Goal: Entertainment & Leisure: Consume media (video, audio)

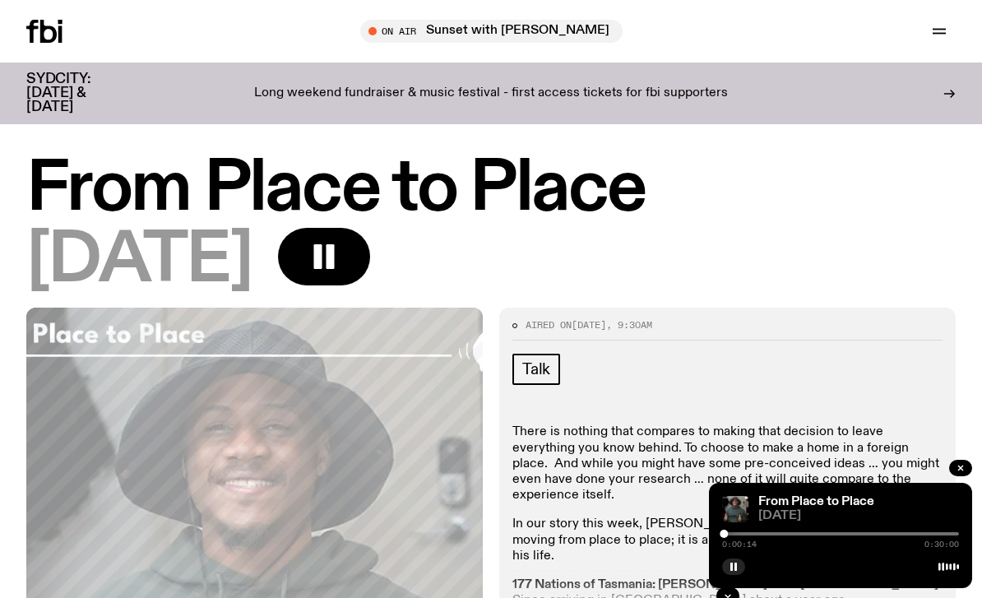
click at [370, 275] on button "button" at bounding box center [324, 257] width 92 height 58
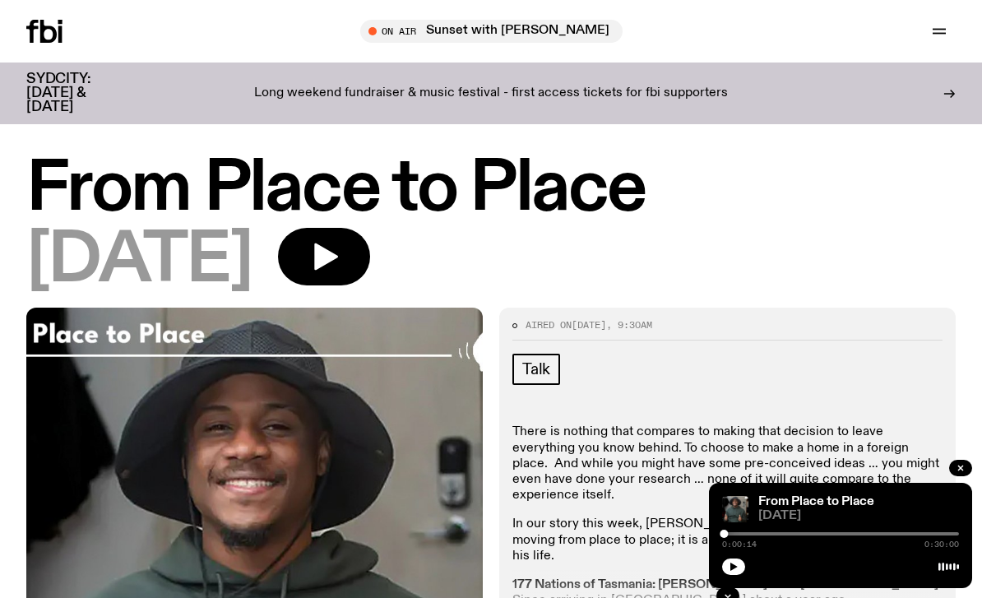
click at [340, 265] on icon "button" at bounding box center [324, 256] width 33 height 33
click at [340, 252] on icon "button" at bounding box center [324, 256] width 33 height 33
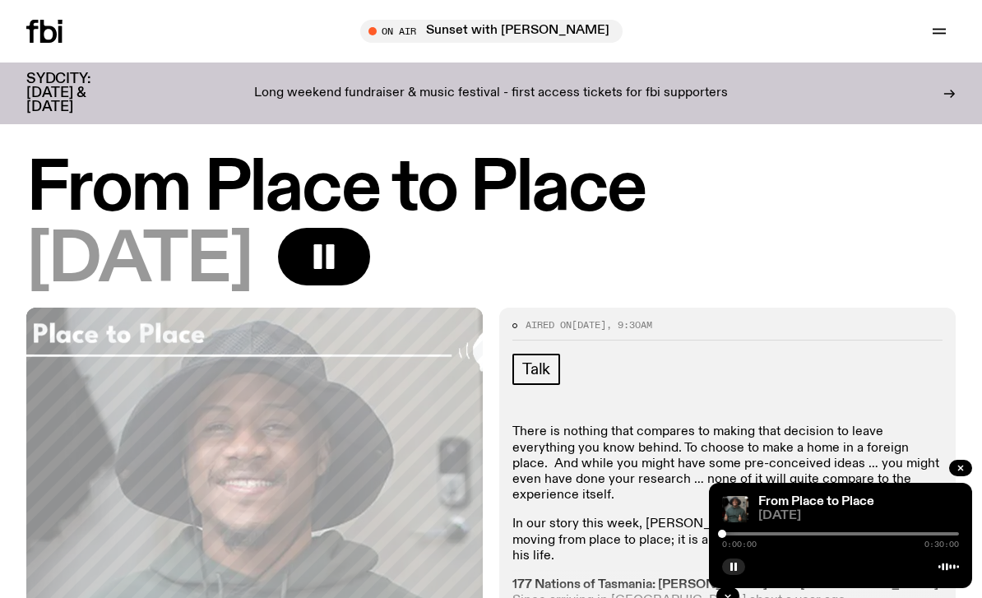
click at [726, 534] on div at bounding box center [840, 533] width 237 height 3
click at [735, 553] on div "From Place to Place 04.05.25 0:00:12 0:30:00" at bounding box center [840, 535] width 263 height 105
click at [734, 567] on rect "button" at bounding box center [735, 566] width 2 height 8
click at [737, 563] on icon "button" at bounding box center [734, 567] width 10 height 10
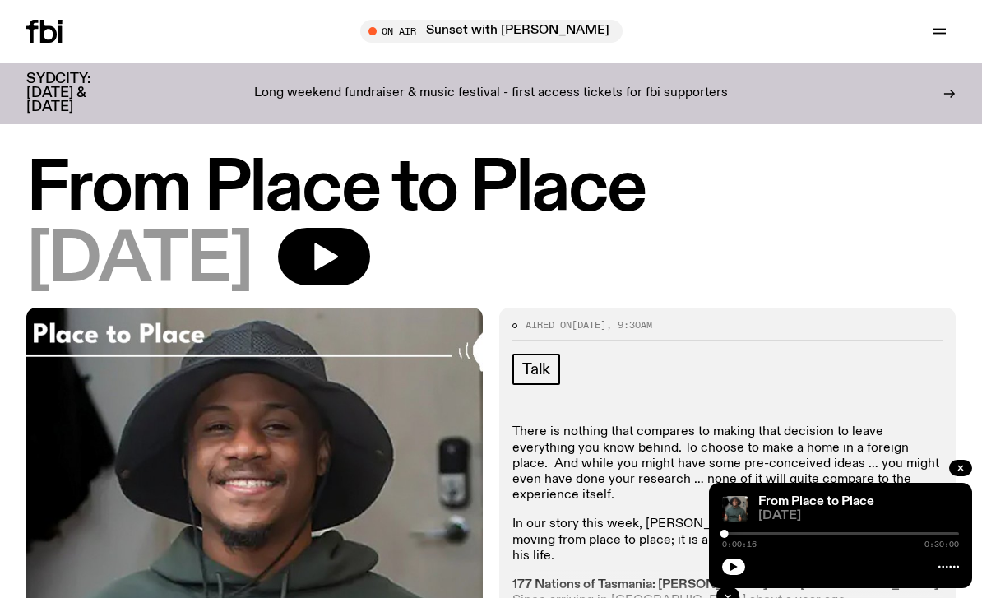
click at [370, 249] on button "button" at bounding box center [324, 257] width 92 height 58
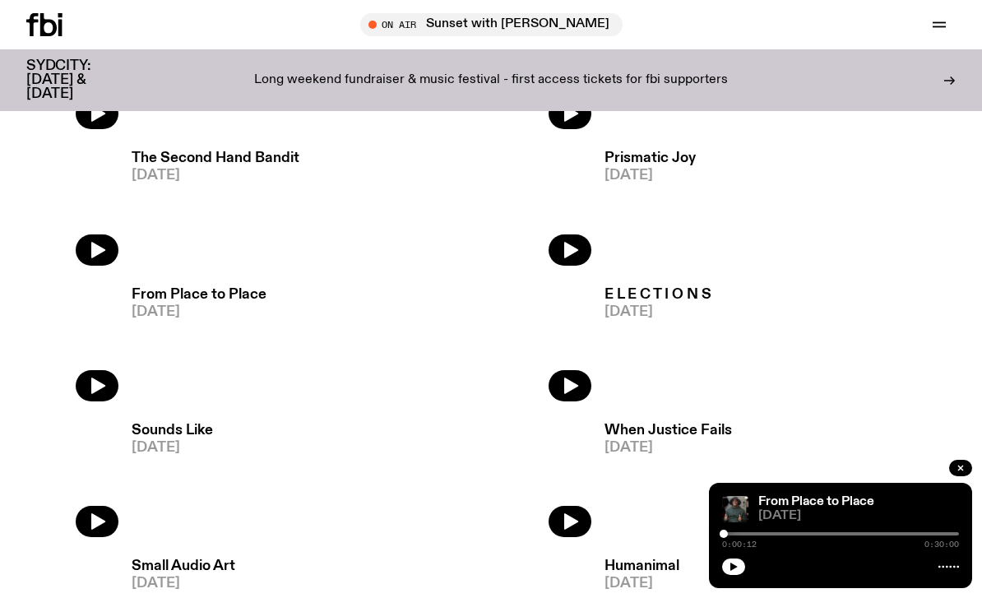
scroll to position [1900, 0]
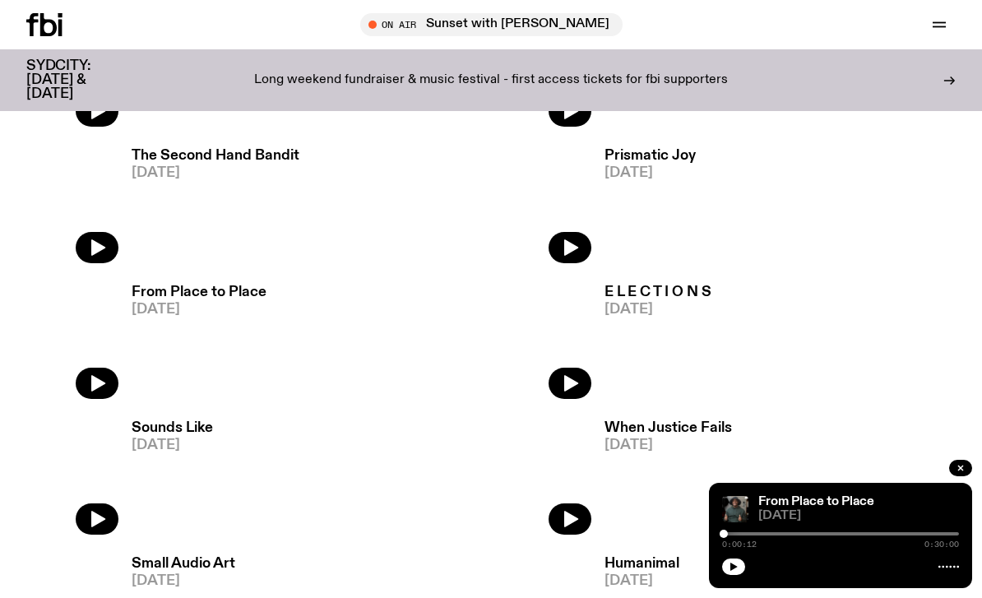
click at [579, 257] on icon "button" at bounding box center [570, 248] width 20 height 20
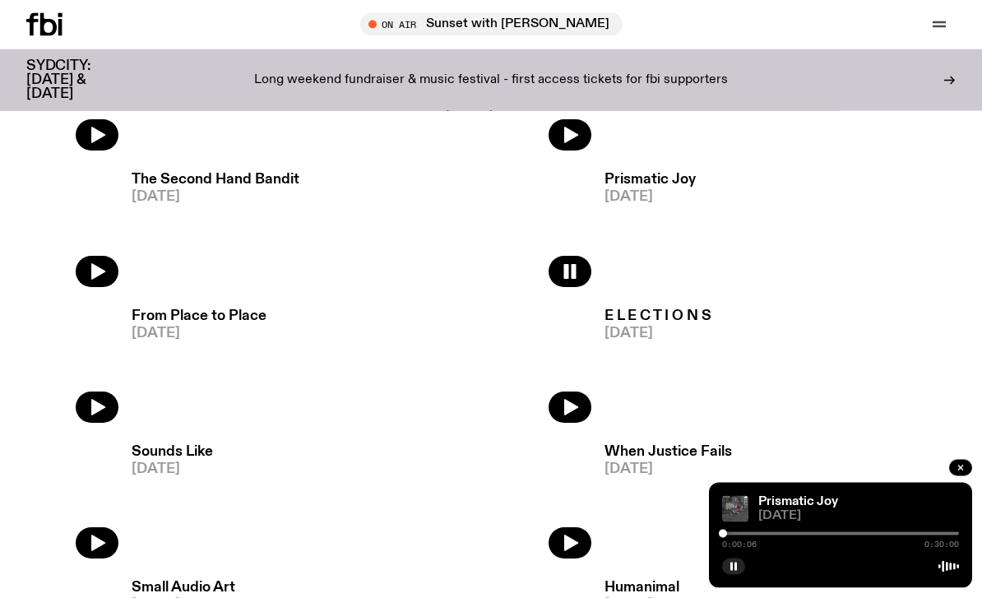
scroll to position [1872, 0]
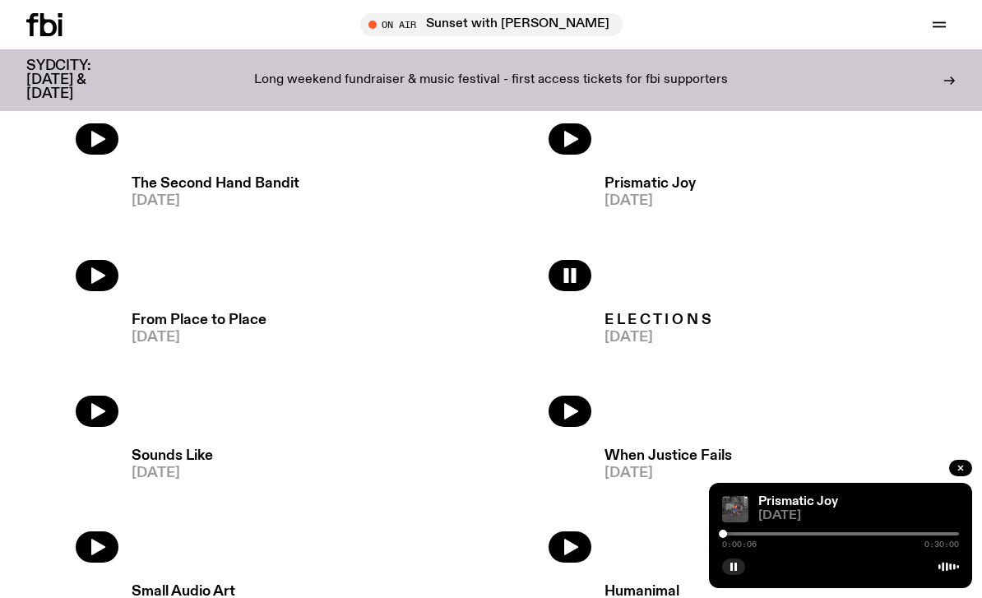
click at [585, 416] on button "button" at bounding box center [569, 411] width 43 height 31
click at [97, 410] on icon "button" at bounding box center [98, 411] width 14 height 16
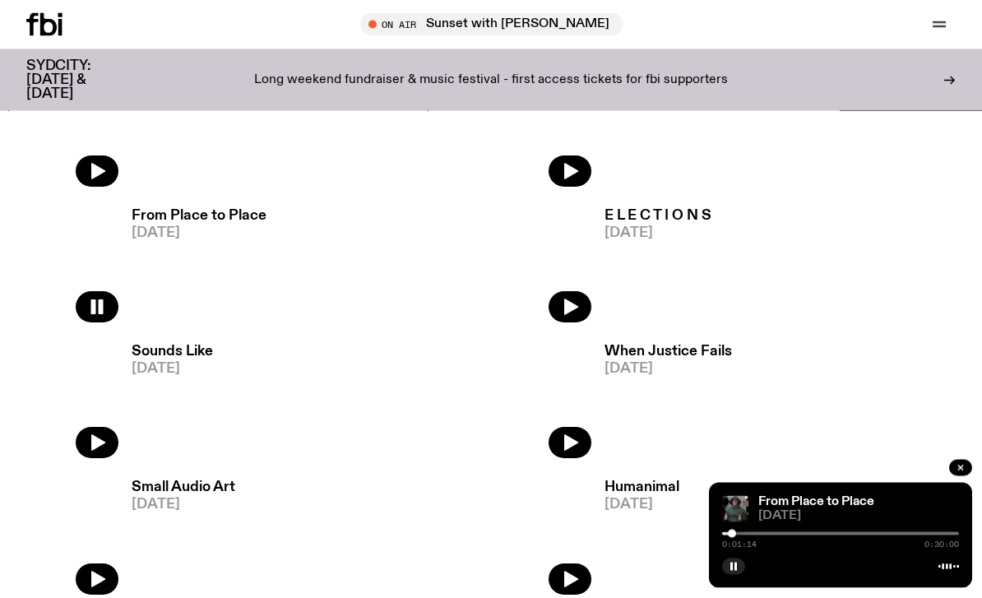
scroll to position [1977, 0]
click at [116, 311] on button "button" at bounding box center [97, 306] width 43 height 31
click at [104, 448] on icon "button" at bounding box center [97, 443] width 20 height 20
click at [106, 456] on button "button" at bounding box center [97, 442] width 43 height 31
click at [94, 453] on button "button" at bounding box center [97, 442] width 43 height 31
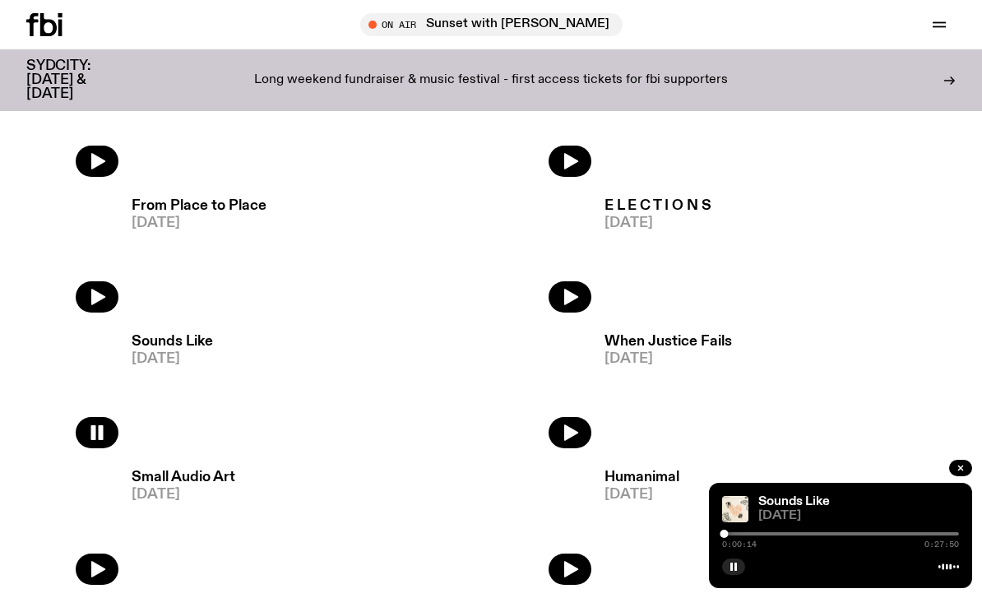
scroll to position [1992, 0]
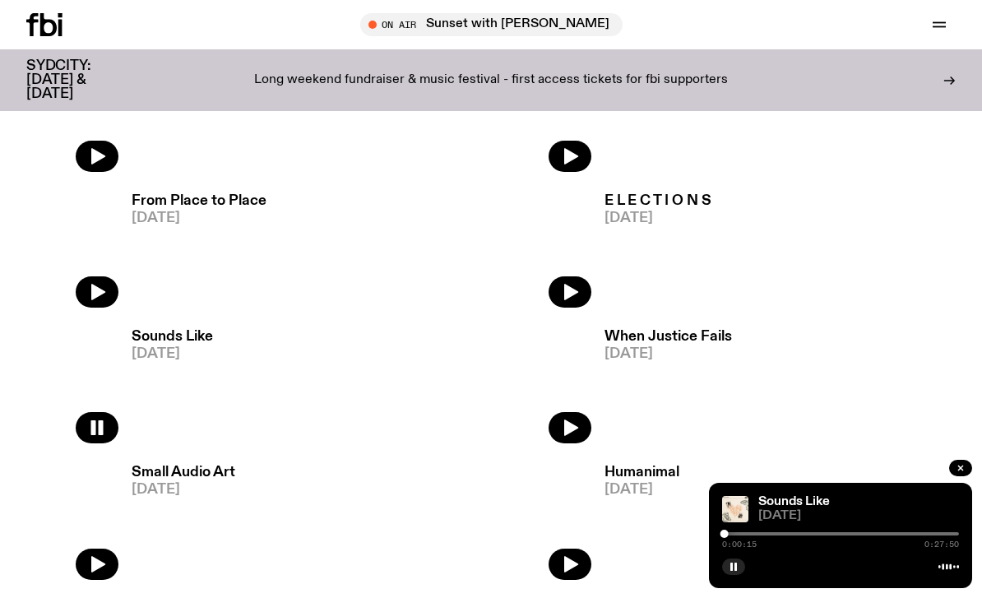
click at [147, 347] on span "[DATE]" at bounding box center [172, 354] width 81 height 14
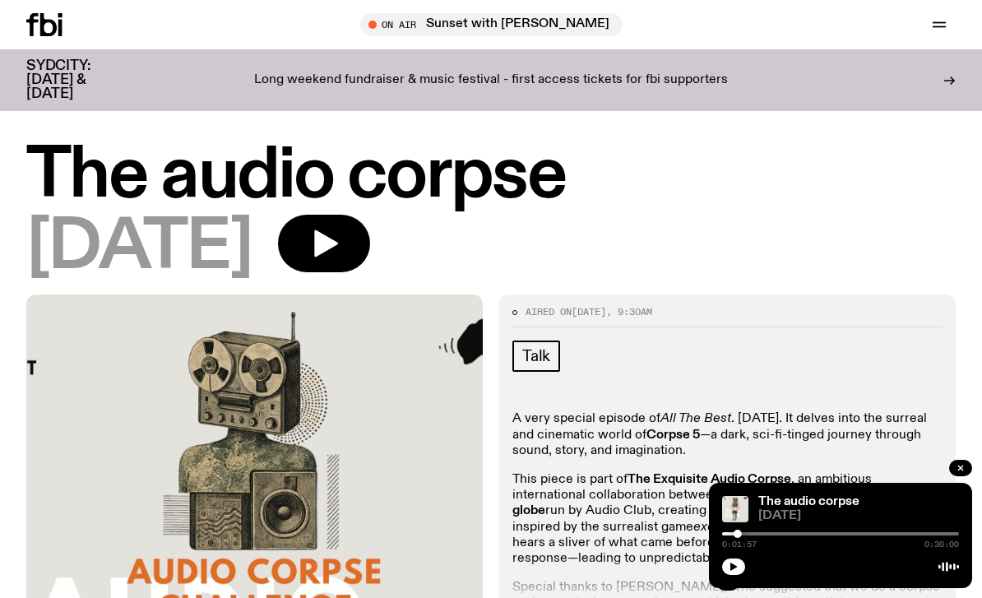
scroll to position [2, 0]
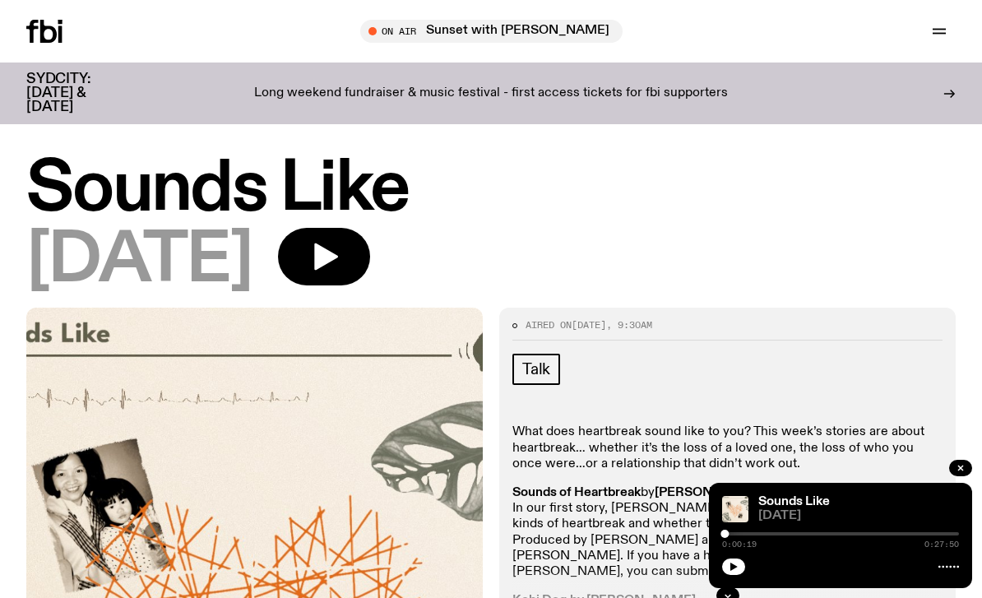
click at [340, 260] on icon "button" at bounding box center [324, 256] width 33 height 33
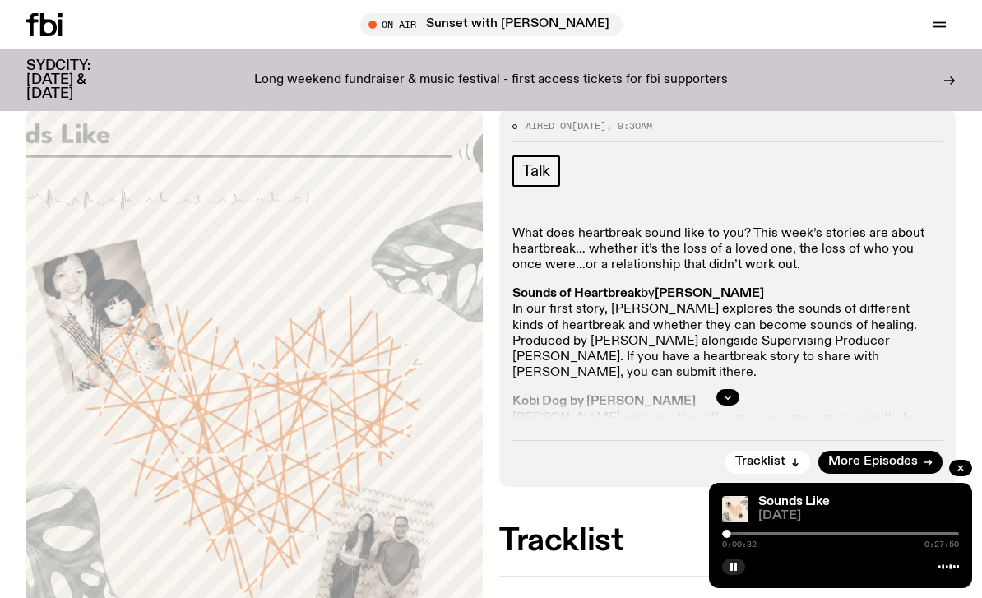
scroll to position [189, 0]
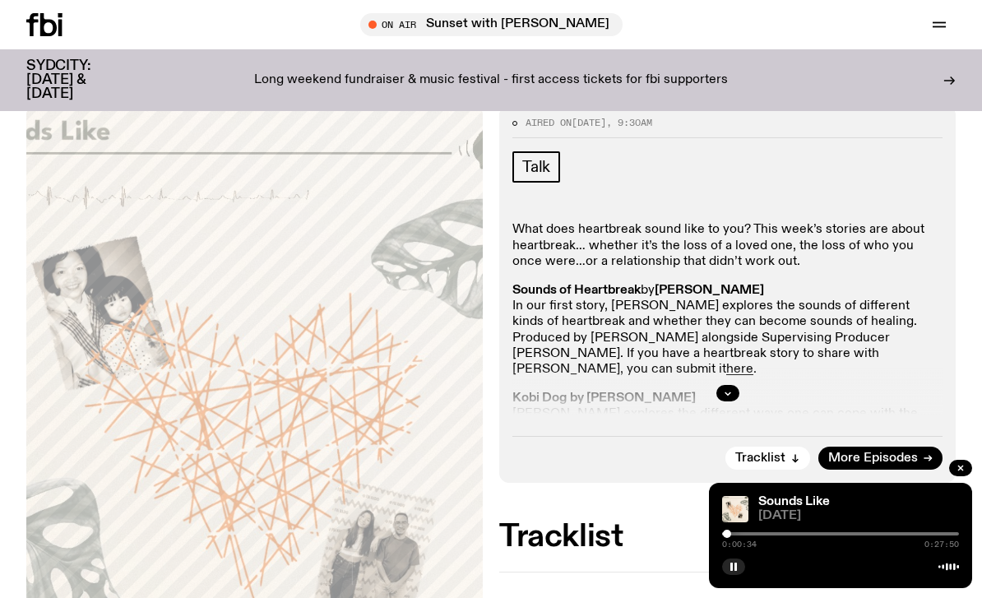
click at [729, 399] on button "button" at bounding box center [727, 393] width 23 height 16
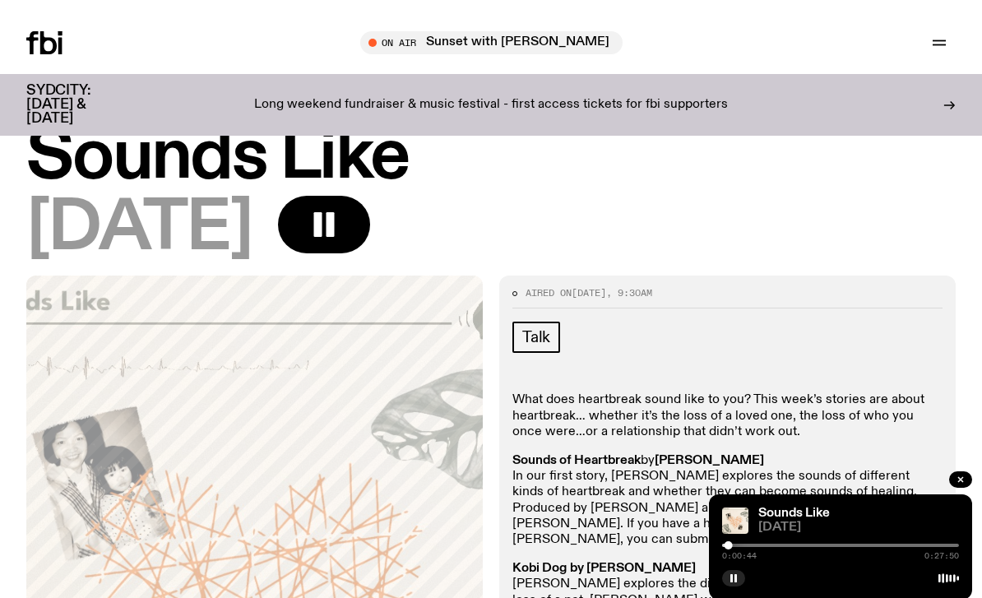
scroll to position [0, 0]
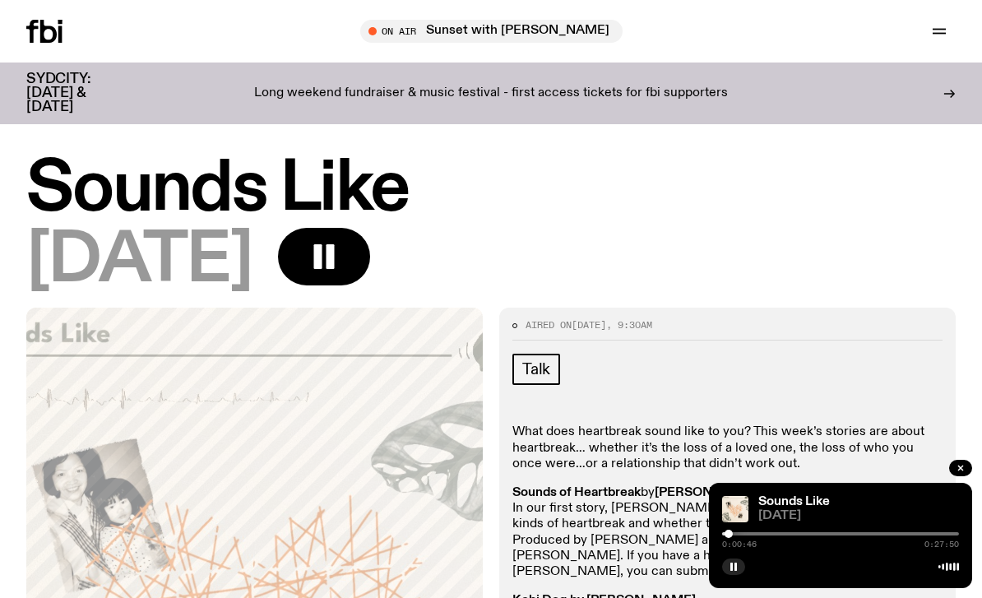
click at [370, 256] on button "button" at bounding box center [324, 257] width 92 height 58
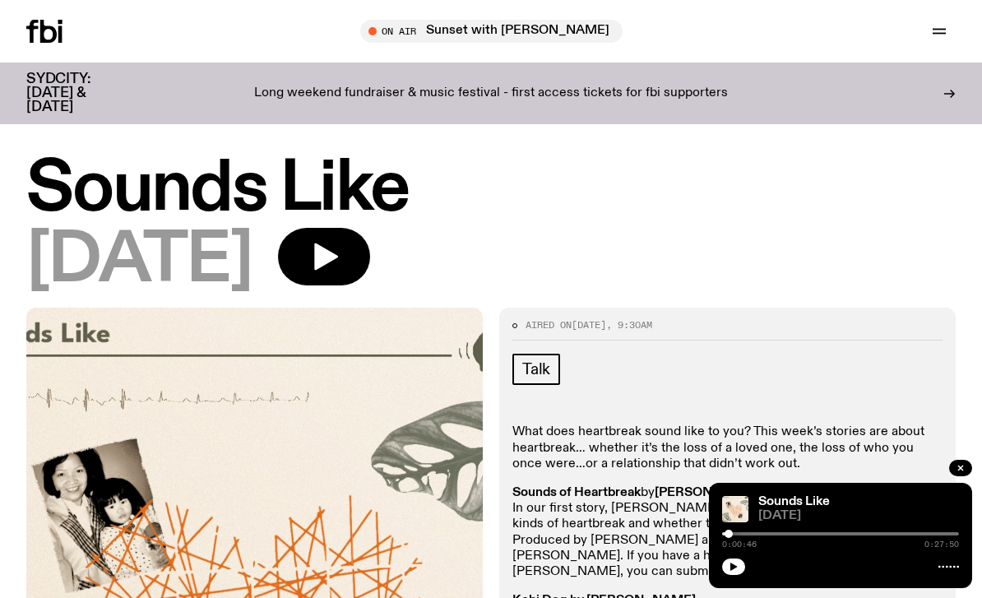
click at [603, 0] on div "Schedule Explore Read Volunteer Newsletter On Air Sunset with Simon Caldwell Tu…" at bounding box center [491, 31] width 982 height 62
click at [340, 270] on icon "button" at bounding box center [324, 256] width 33 height 33
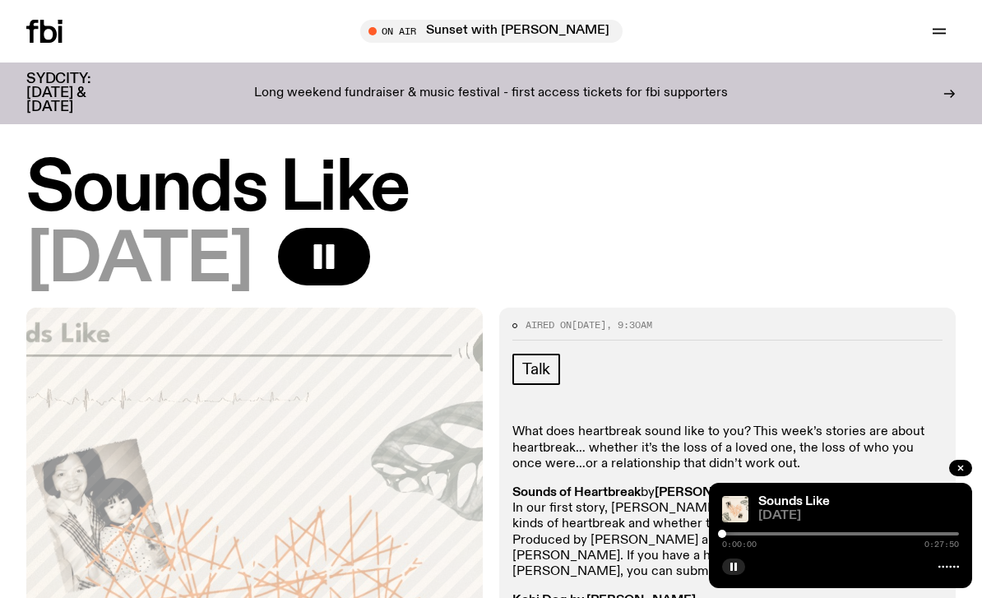
click at [733, 534] on div at bounding box center [840, 533] width 237 height 3
click at [740, 568] on button "button" at bounding box center [733, 566] width 23 height 16
click at [732, 558] on button "button" at bounding box center [733, 566] width 23 height 16
click at [741, 567] on button "button" at bounding box center [733, 566] width 23 height 16
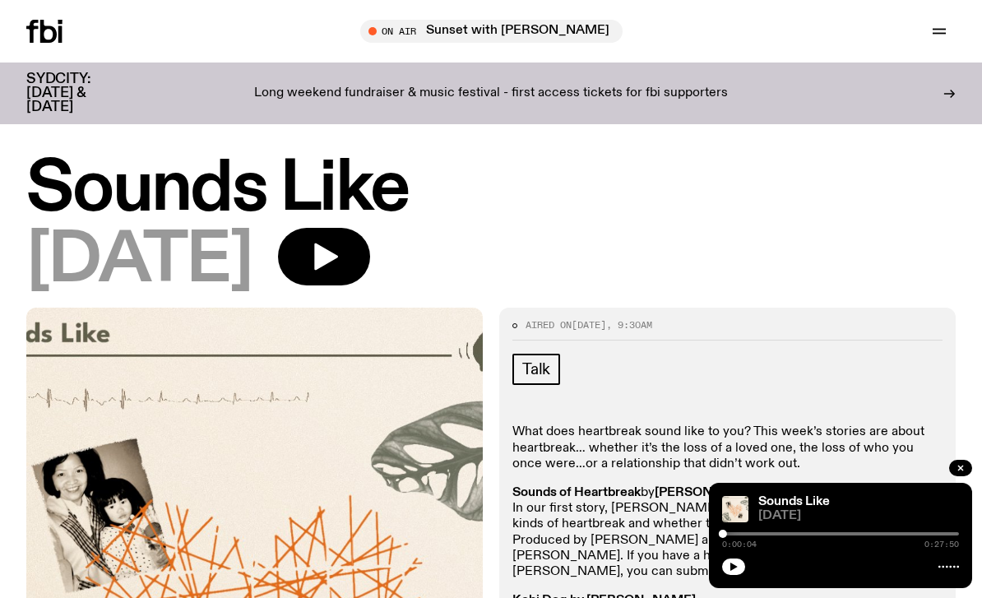
click at [738, 568] on icon "button" at bounding box center [734, 567] width 10 height 10
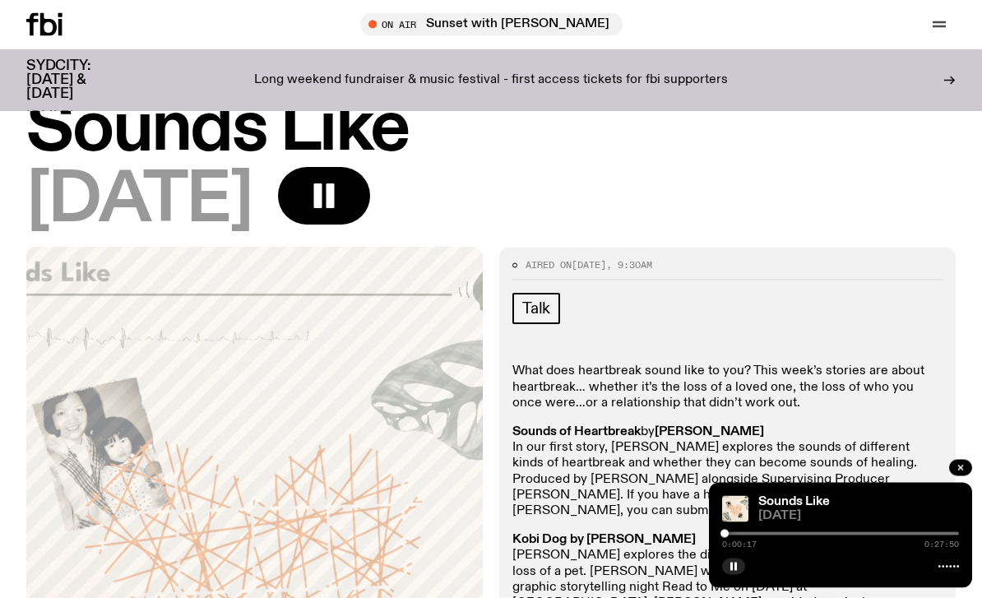
scroll to position [76, 0]
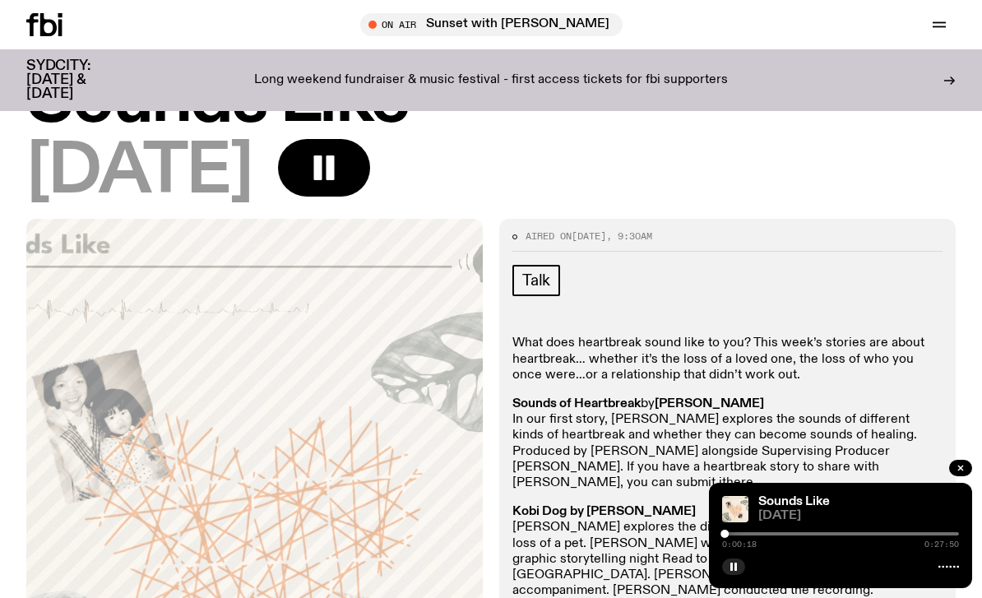
click at [739, 575] on button "button" at bounding box center [733, 566] width 23 height 16
click at [737, 575] on button "button" at bounding box center [733, 566] width 23 height 16
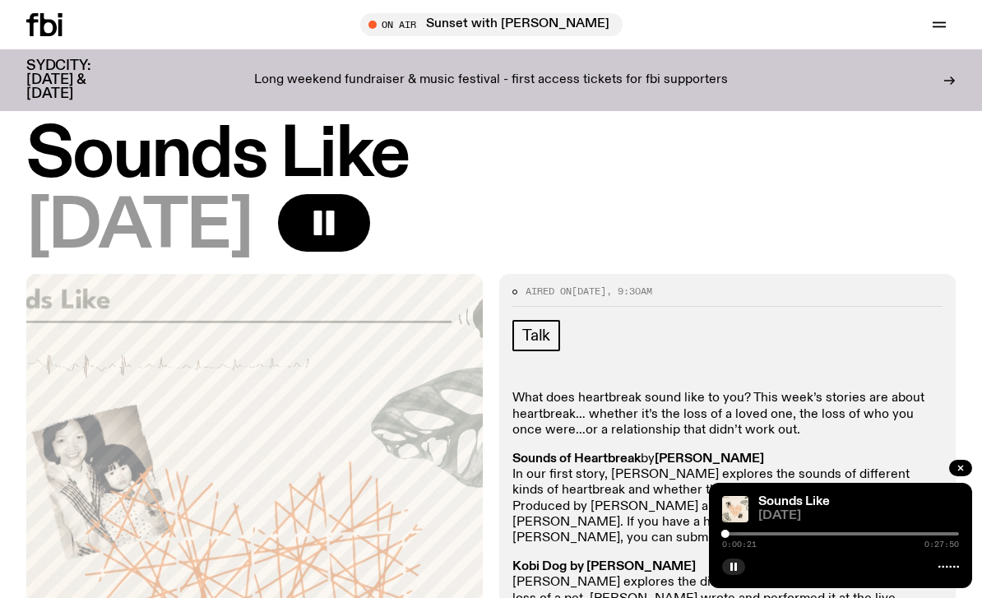
scroll to position [17, 0]
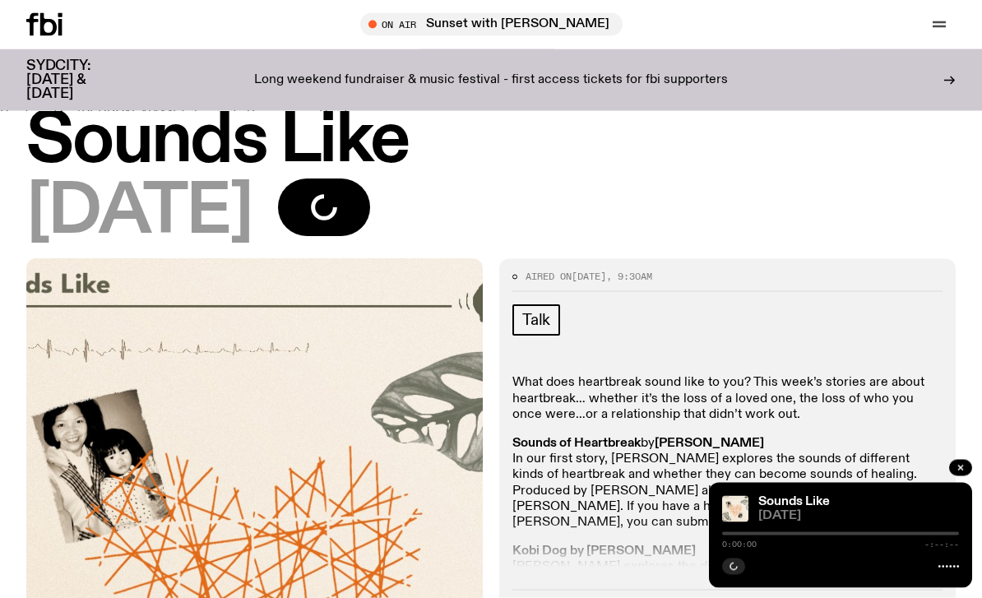
scroll to position [36, 0]
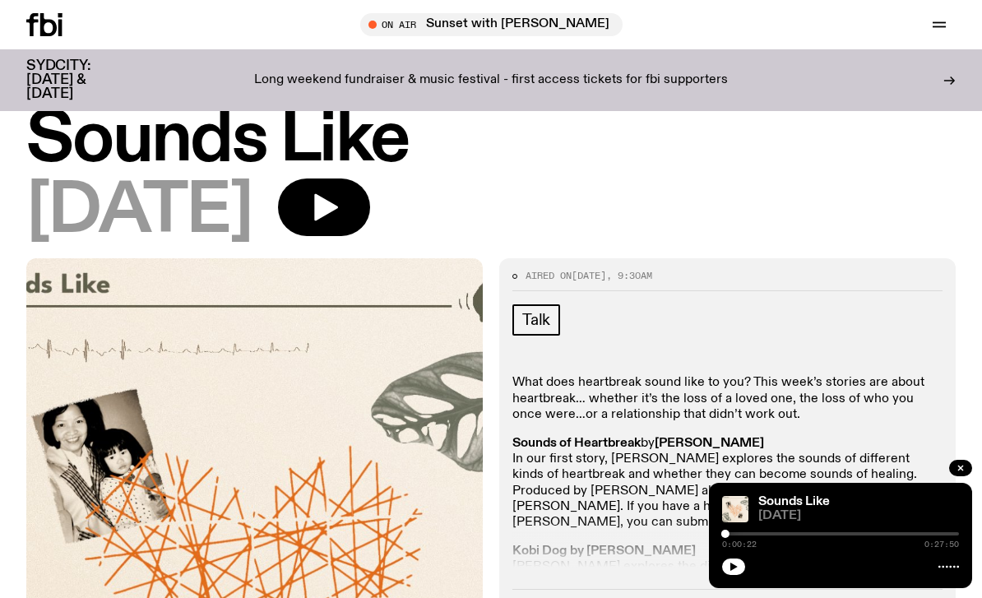
click at [340, 194] on icon "button" at bounding box center [324, 207] width 33 height 33
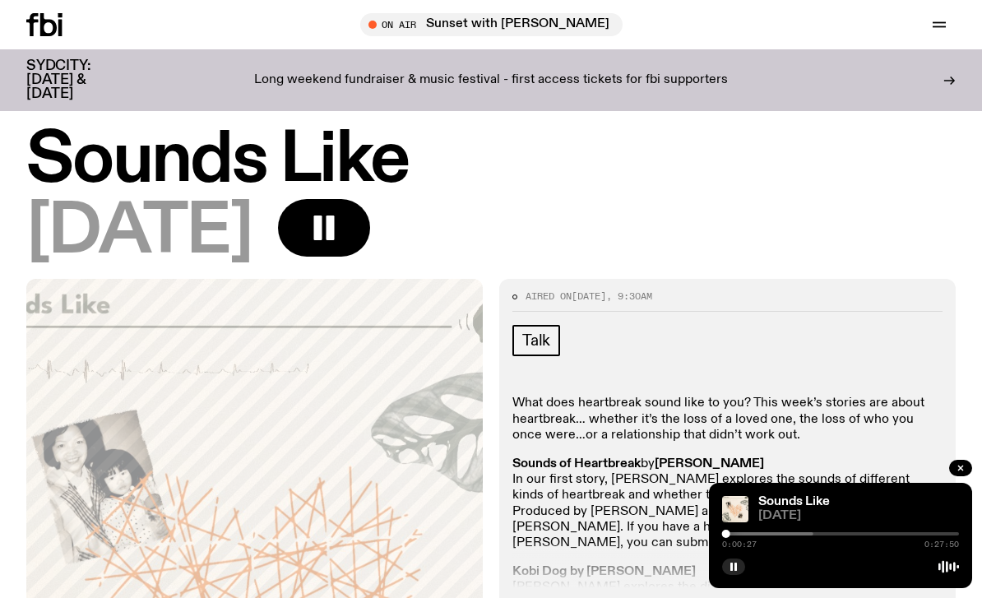
scroll to position [13, 0]
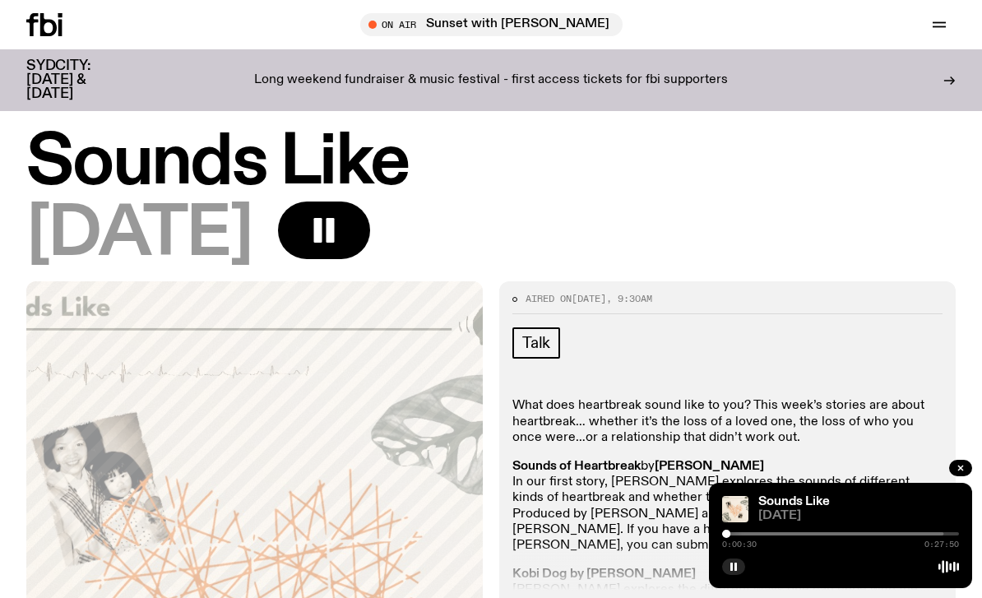
click at [732, 567] on rect "button" at bounding box center [731, 566] width 2 height 8
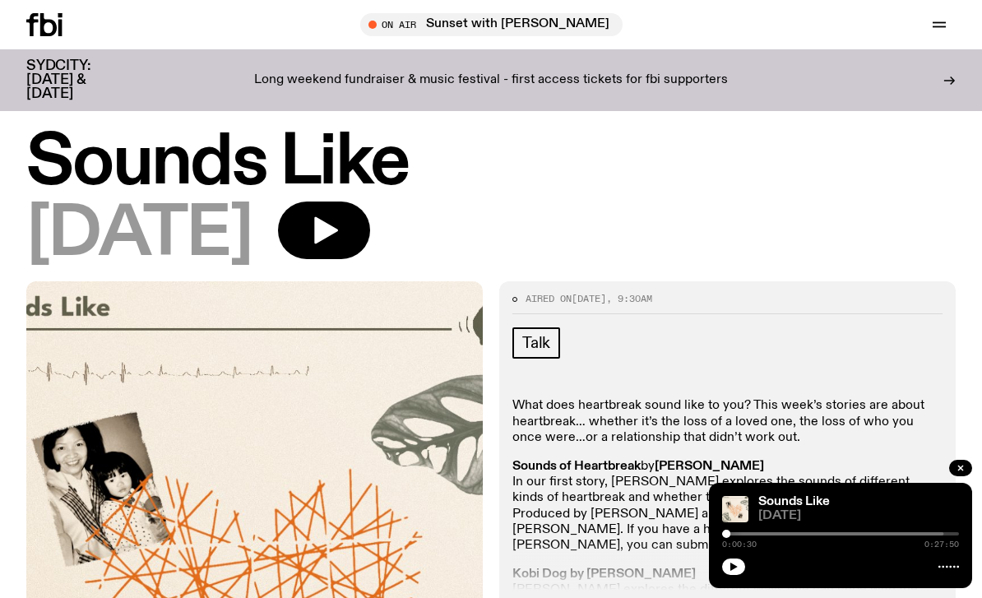
scroll to position [3, 0]
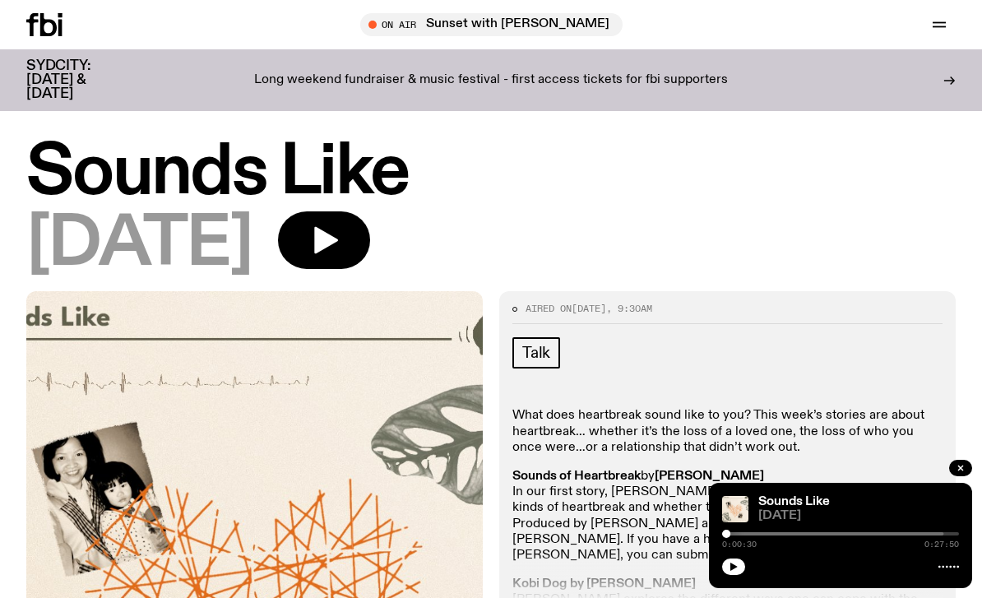
click at [791, 522] on span "[DATE]" at bounding box center [858, 516] width 201 height 12
click at [746, 532] on div at bounding box center [824, 533] width 237 height 3
click at [738, 567] on button "button" at bounding box center [733, 566] width 23 height 16
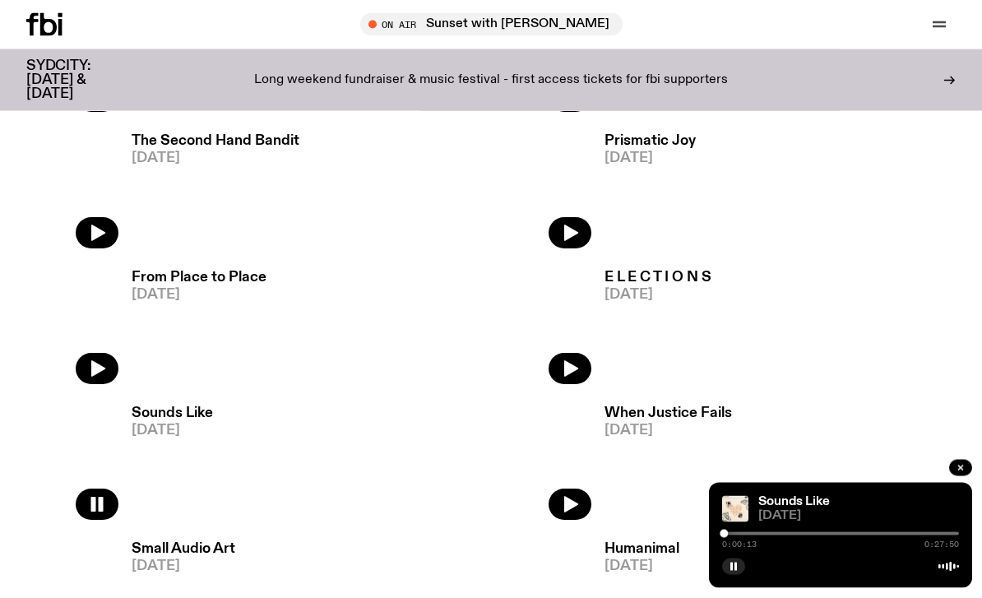
scroll to position [1902, 0]
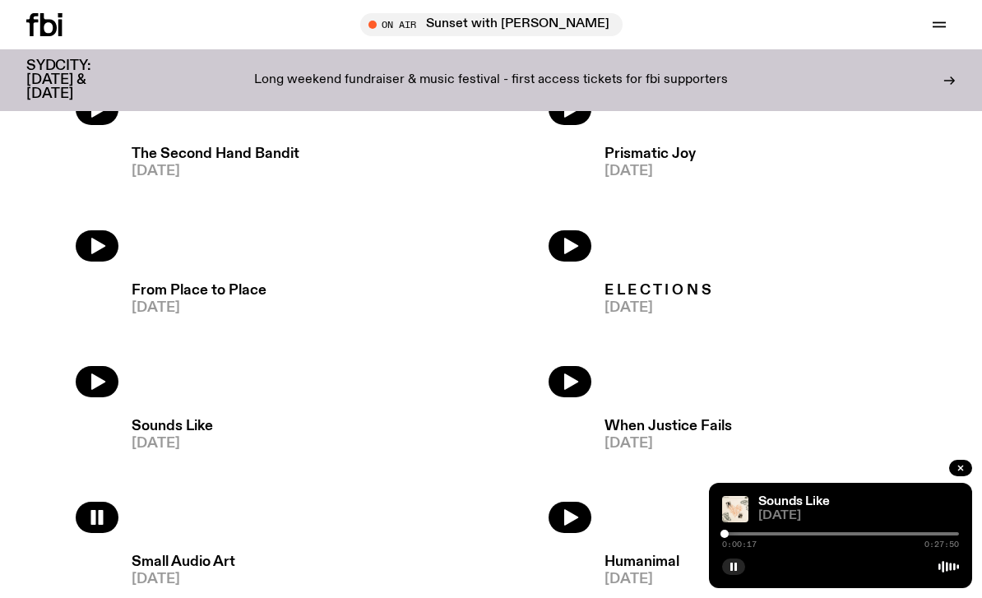
click at [83, 249] on button "button" at bounding box center [97, 245] width 43 height 31
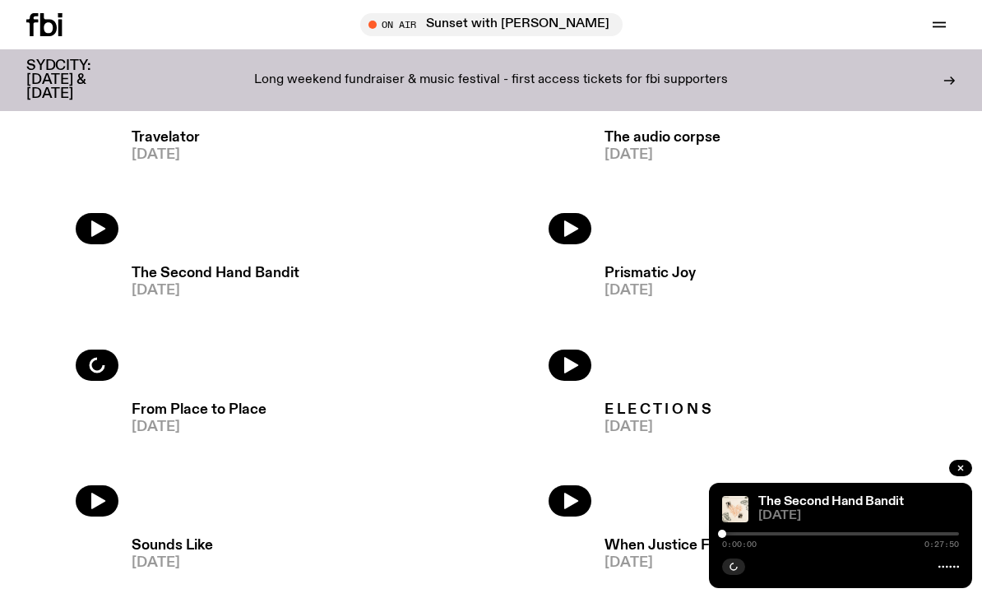
scroll to position [1779, 0]
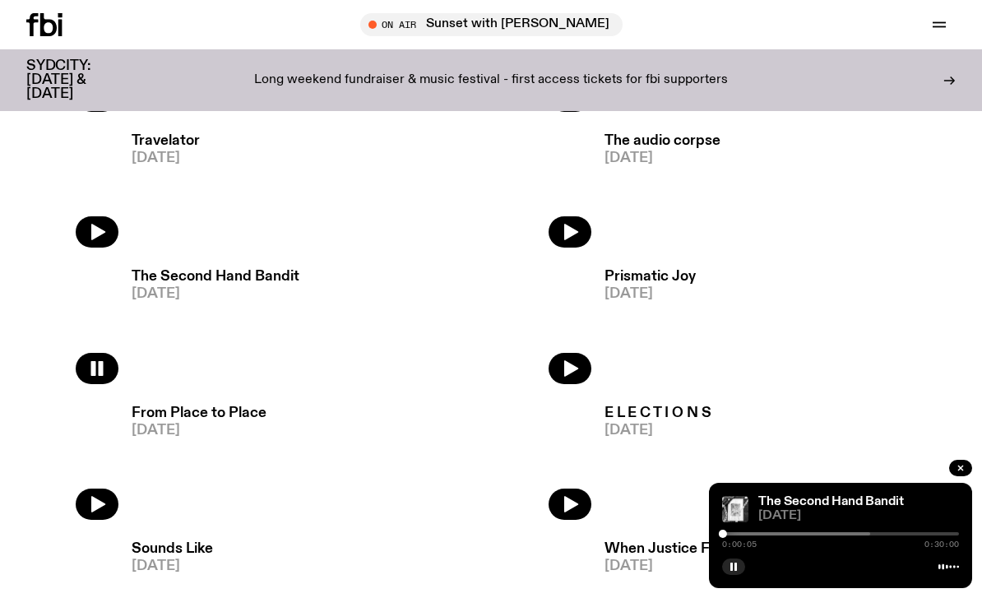
click at [211, 416] on h3 "From Place to Place" at bounding box center [199, 413] width 135 height 14
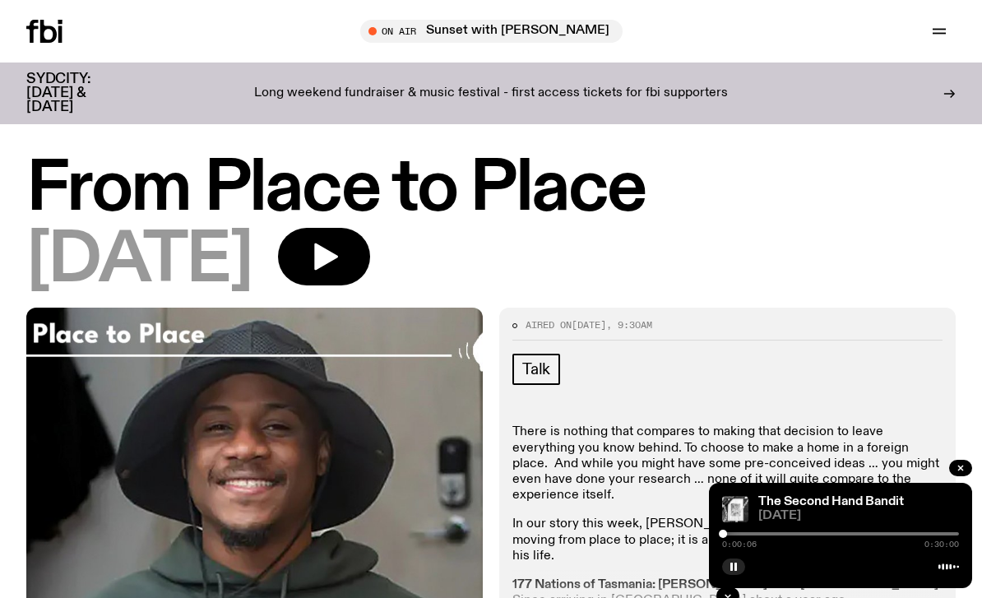
click at [340, 268] on icon "button" at bounding box center [324, 256] width 33 height 33
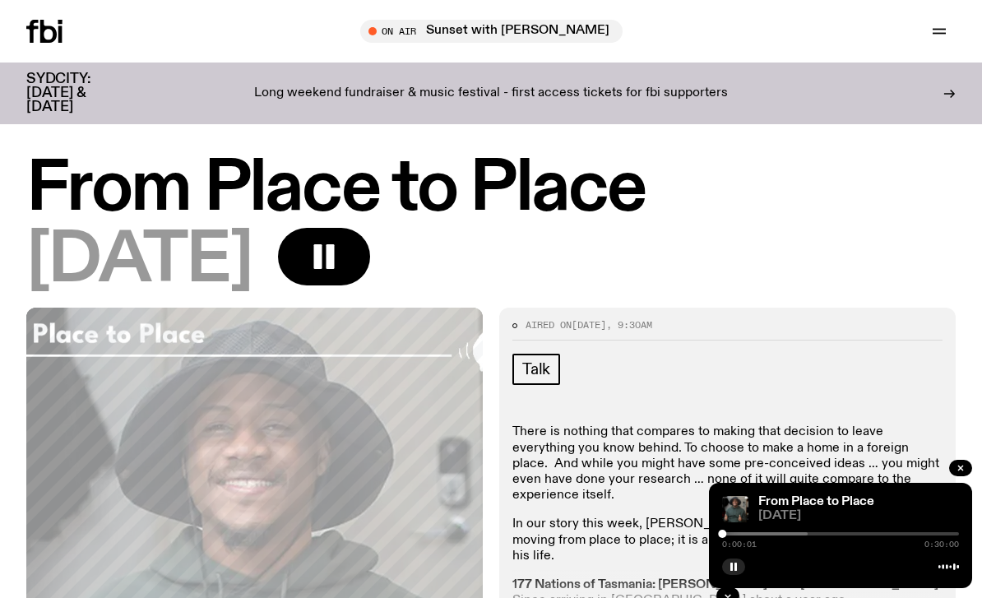
click at [340, 255] on icon "button" at bounding box center [324, 256] width 33 height 33
